Goal: Task Accomplishment & Management: Manage account settings

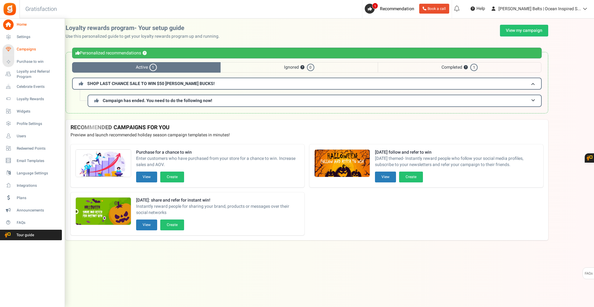
click at [34, 50] on span "Campaigns" at bounding box center [38, 49] width 43 height 5
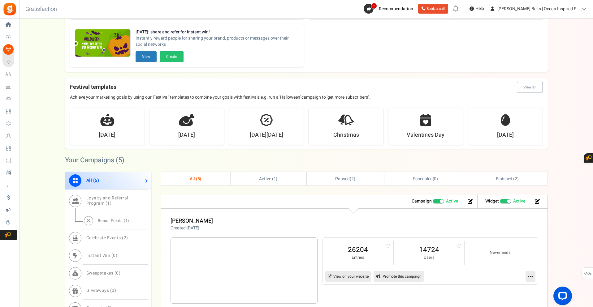
scroll to position [155, 0]
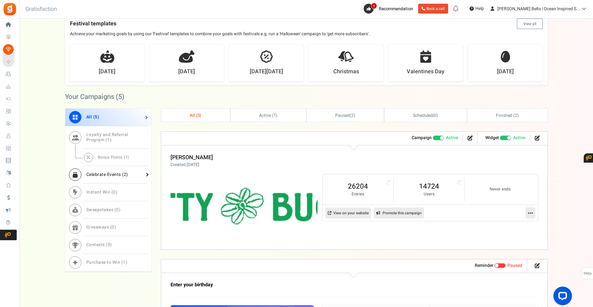
click at [124, 170] on link "Celebrate Events ( 2 )" at bounding box center [108, 175] width 86 height 18
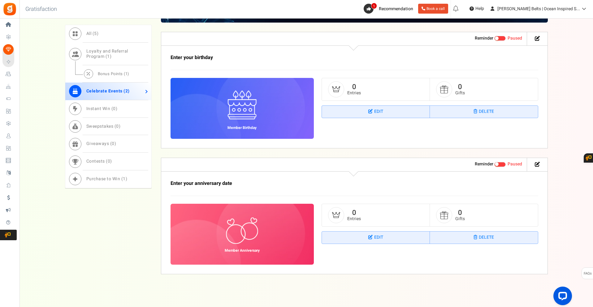
scroll to position [291, 0]
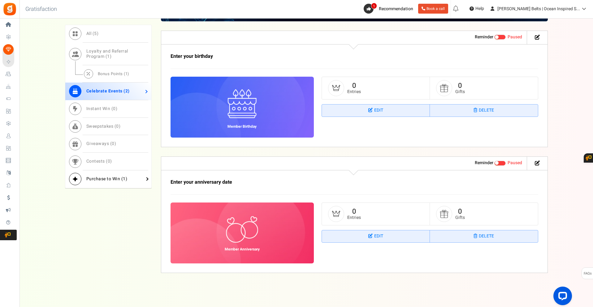
click at [108, 183] on link "Purchase to Win ( 1 )" at bounding box center [108, 180] width 86 height 18
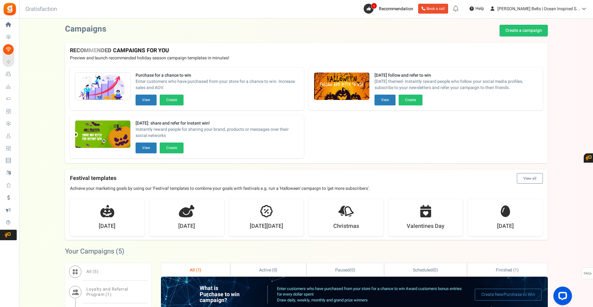
scroll to position [124, 0]
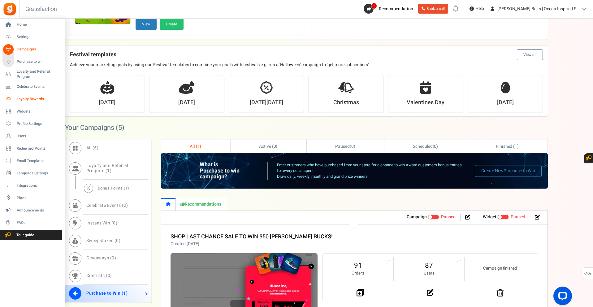
click at [29, 101] on span "Loyalty Rewards" at bounding box center [38, 99] width 43 height 5
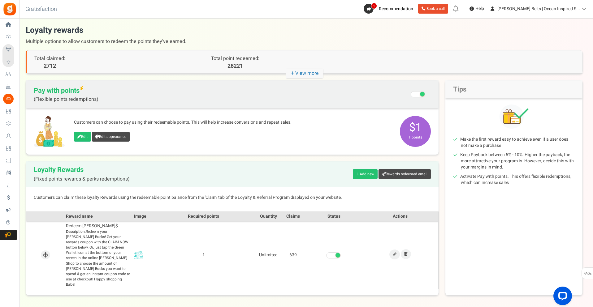
scroll to position [15, 0]
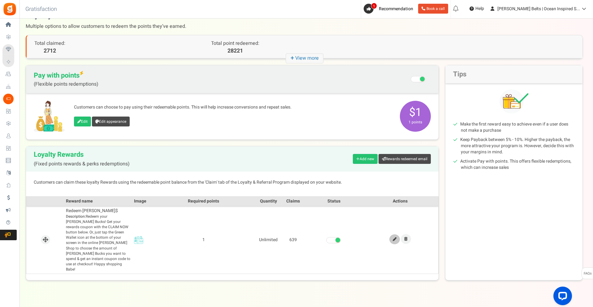
click at [394, 238] on icon at bounding box center [395, 240] width 4 height 4
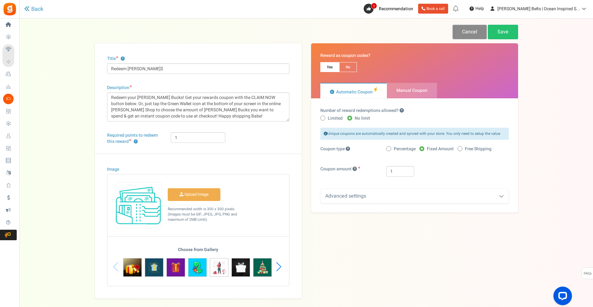
click at [459, 30] on link "Cancel" at bounding box center [470, 32] width 34 height 15
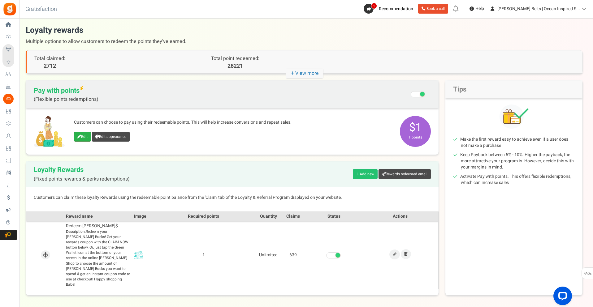
click at [83, 137] on link "Edit" at bounding box center [82, 137] width 17 height 10
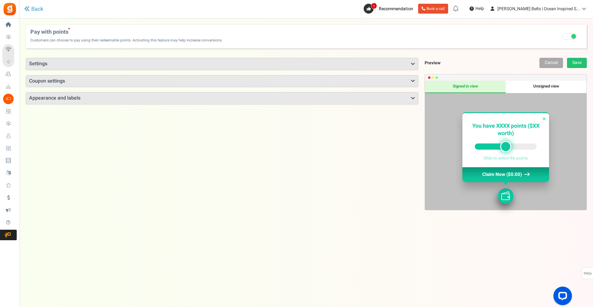
click at [74, 62] on h3 "Settings" at bounding box center [222, 64] width 392 height 12
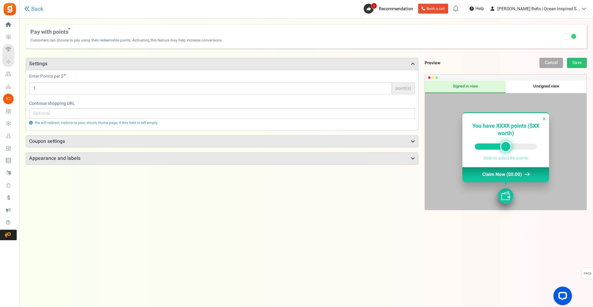
click at [107, 141] on h3 "Coupon settings" at bounding box center [222, 142] width 392 height 12
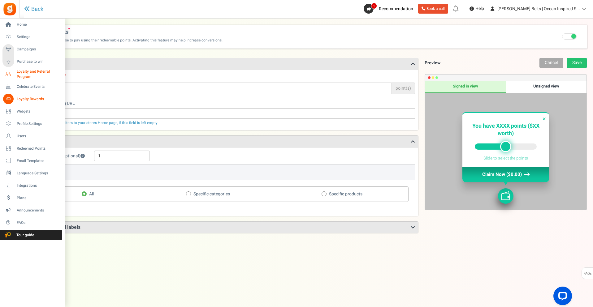
click at [31, 74] on span "Loyalty and Referral Program" at bounding box center [39, 74] width 45 height 11
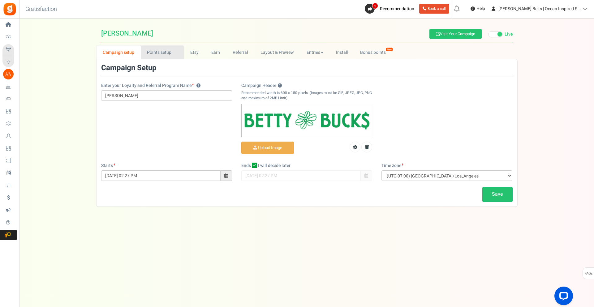
click at [168, 48] on link "Points setup New" at bounding box center [162, 53] width 43 height 14
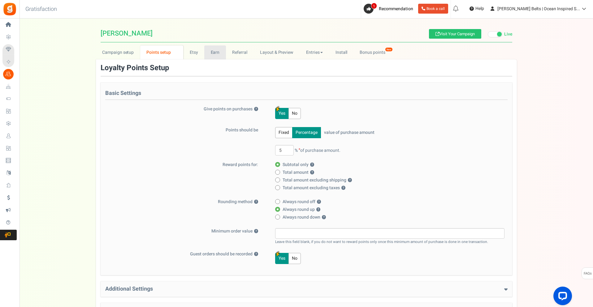
click at [214, 54] on link "Earn" at bounding box center [215, 53] width 22 height 14
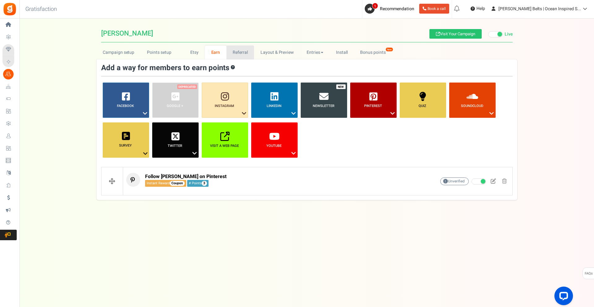
click at [245, 55] on link "Referral" at bounding box center [241, 53] width 28 height 14
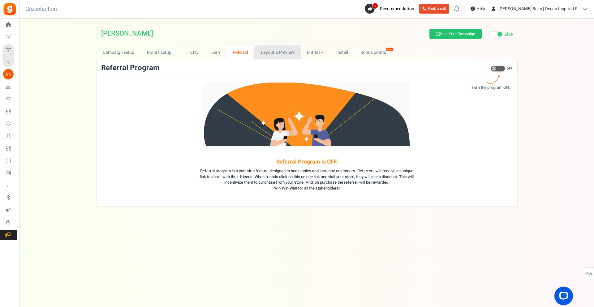
click at [273, 53] on link "Layout & Preview" at bounding box center [277, 53] width 46 height 14
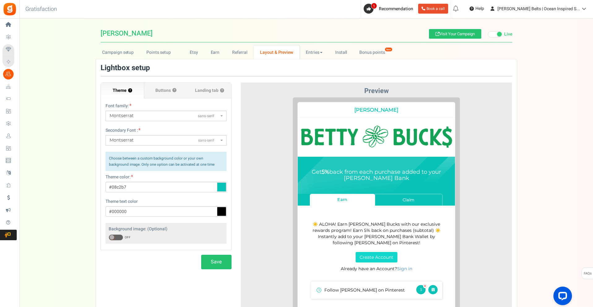
click at [328, 17] on div "Back to Home Back to program setup Gratisfaction 0 WARNING 1 Recommendation Boo…" at bounding box center [306, 9] width 575 height 19
click at [159, 49] on link "Points setup New" at bounding box center [161, 53] width 43 height 14
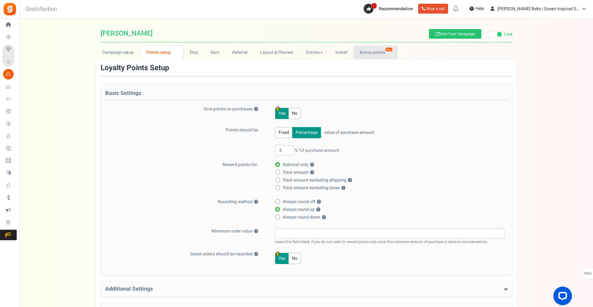
click at [364, 49] on link "Bonus points New" at bounding box center [376, 53] width 44 height 14
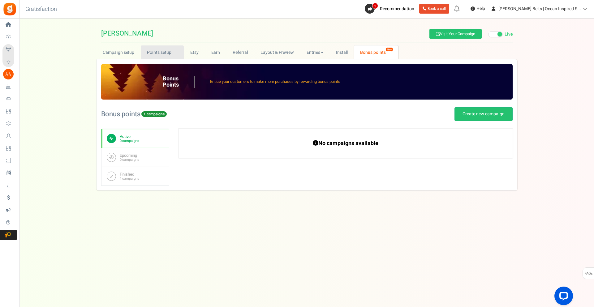
click at [149, 49] on link "Points setup New" at bounding box center [162, 53] width 43 height 14
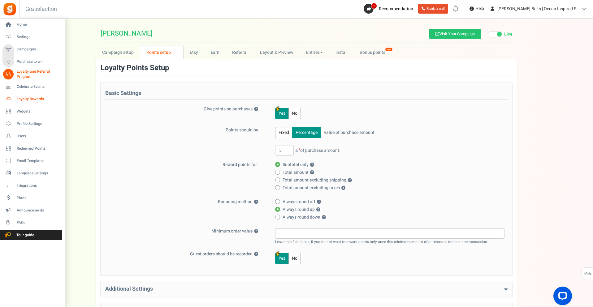
click at [30, 97] on span "Loyalty Rewards" at bounding box center [38, 99] width 43 height 5
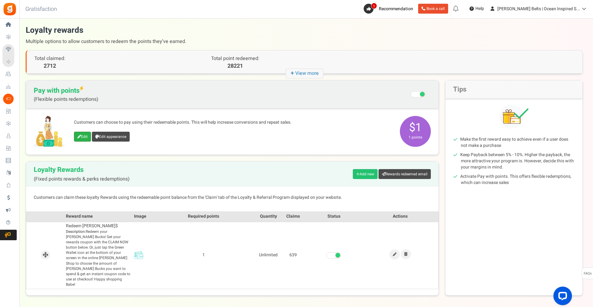
click at [87, 137] on link "Edit" at bounding box center [82, 137] width 17 height 10
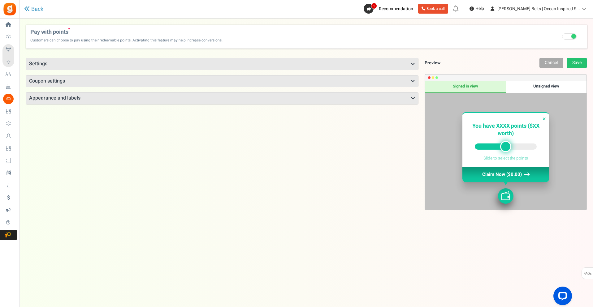
click at [206, 60] on h3 "Settings" at bounding box center [222, 64] width 392 height 12
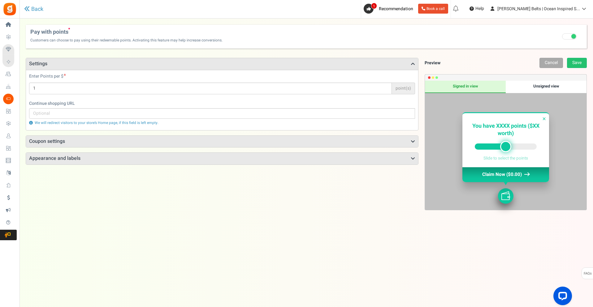
click at [229, 139] on h3 "Coupon settings" at bounding box center [222, 142] width 392 height 12
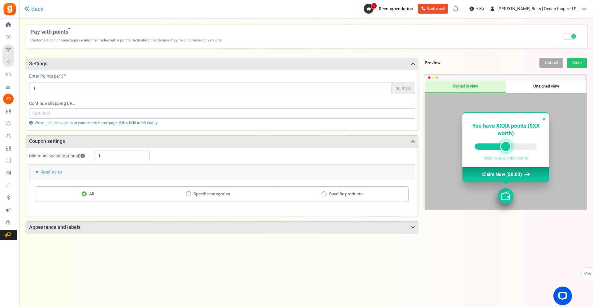
drag, startPoint x: 30, startPoint y: 157, endPoint x: 61, endPoint y: 155, distance: 30.7
click at [61, 155] on label "Minimum spend (optional)" at bounding box center [60, 156] width 62 height 6
copy label "Minimum spend"
click at [37, 10] on link "Back" at bounding box center [33, 9] width 19 height 7
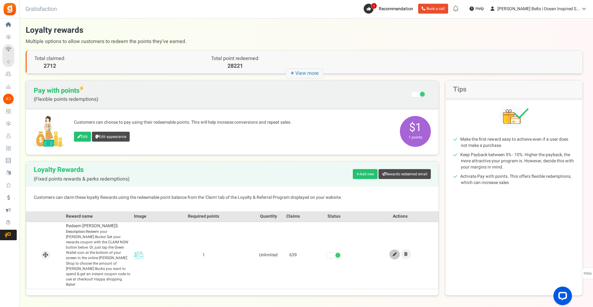
click at [393, 253] on icon at bounding box center [395, 255] width 4 height 4
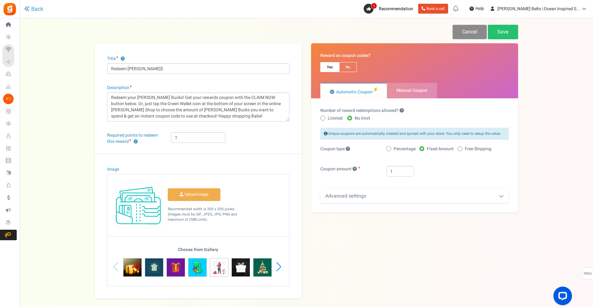
click at [473, 31] on link "Cancel" at bounding box center [470, 32] width 34 height 15
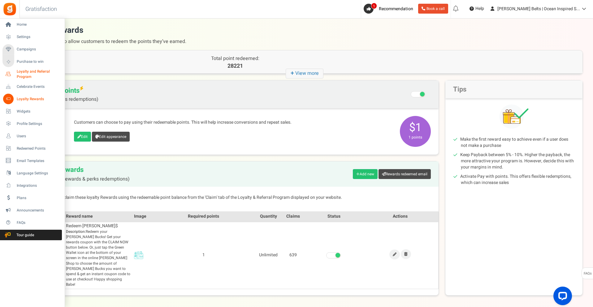
click at [32, 70] on span "Loyalty and Referral Program" at bounding box center [39, 74] width 45 height 11
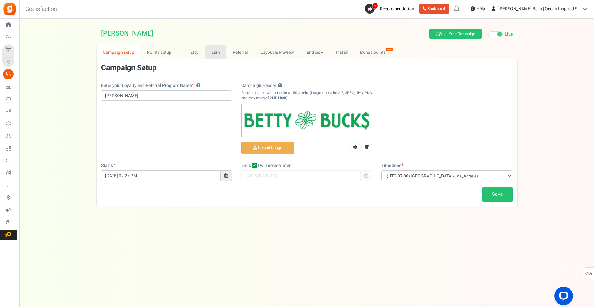
click at [217, 53] on link "Earn" at bounding box center [216, 53] width 22 height 14
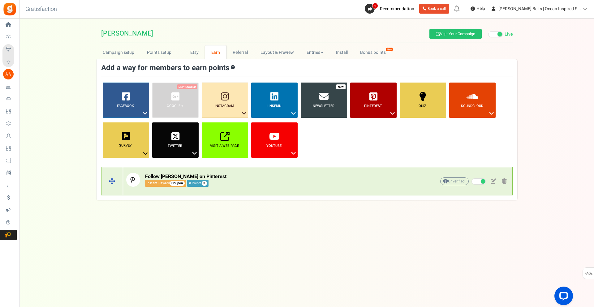
click at [218, 177] on p "Follow [PERSON_NAME] on Pinterest Instant Reward Coupon # Points 3" at bounding box center [271, 180] width 290 height 14
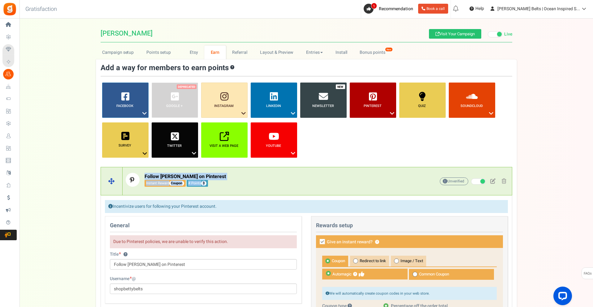
drag, startPoint x: 210, startPoint y: 176, endPoint x: 151, endPoint y: 170, distance: 59.7
click at [151, 170] on div "Follow [PERSON_NAME] on Pinterest Instant Reward Coupon # Points 3 Unverified D…" at bounding box center [317, 181] width 389 height 23
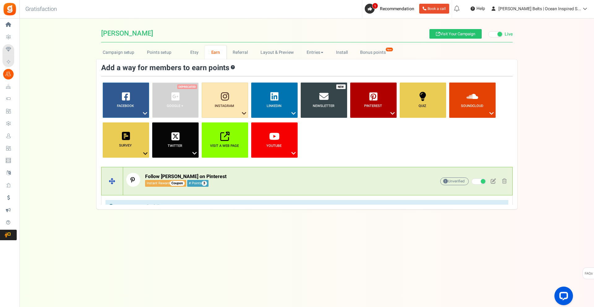
click at [211, 176] on p "Follow [PERSON_NAME] on Pinterest Instant Reward Coupon # Points 3" at bounding box center [271, 180] width 290 height 14
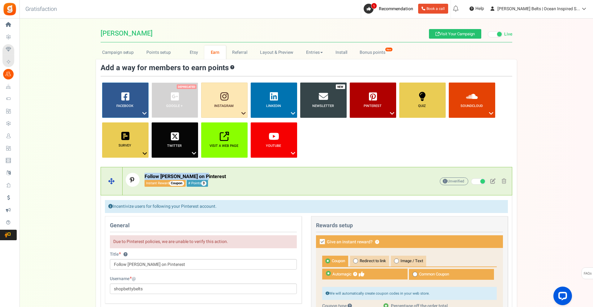
drag, startPoint x: 143, startPoint y: 174, endPoint x: 204, endPoint y: 176, distance: 60.7
click at [204, 176] on p "Follow [PERSON_NAME] on Pinterest Instant Reward Coupon # Points 3" at bounding box center [271, 180] width 290 height 14
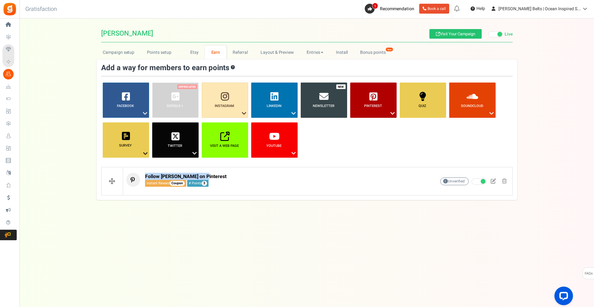
copy span "Follow [PERSON_NAME] on Pinterest"
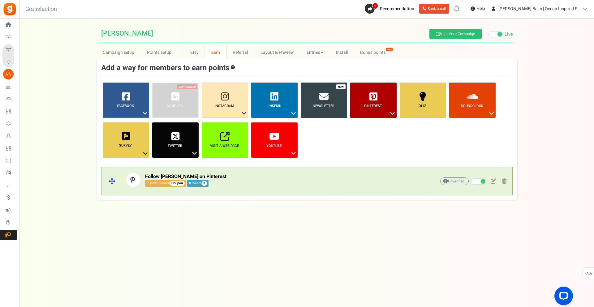
click at [379, 183] on p "Follow [PERSON_NAME] on Pinterest Instant Reward Coupon # Points 3" at bounding box center [271, 180] width 290 height 14
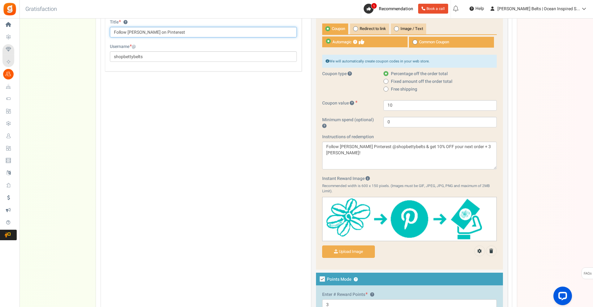
scroll to position [186, 0]
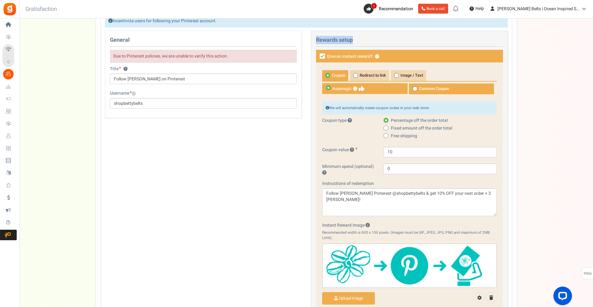
drag, startPoint x: 317, startPoint y: 38, endPoint x: 371, endPoint y: 38, distance: 54.2
click at [371, 38] on h4 "Rewards setup" at bounding box center [409, 42] width 187 height 10
copy h4 "Rewards setup"
